Goal: Transaction & Acquisition: Purchase product/service

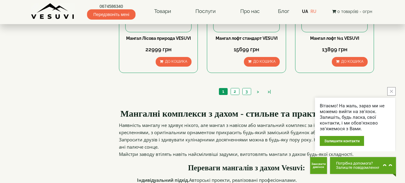
scroll to position [632, 0]
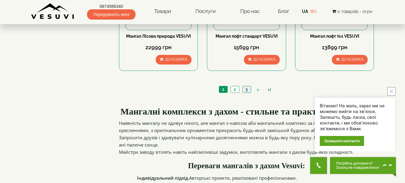
click at [248, 89] on link "3" at bounding box center [246, 89] width 8 height 6
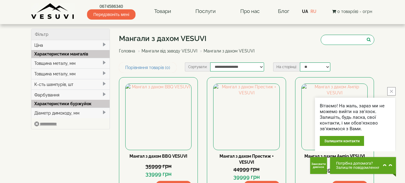
click at [389, 94] on button "close button" at bounding box center [391, 91] width 8 height 8
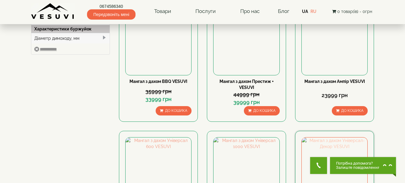
scroll to position [72, 0]
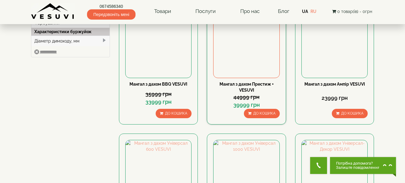
click at [255, 48] on img at bounding box center [246, 45] width 66 height 66
